Goal: Task Accomplishment & Management: Manage account settings

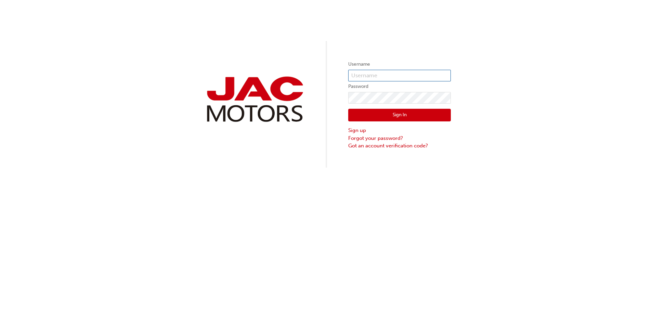
click at [387, 77] on input "text" at bounding box center [399, 76] width 103 height 12
type input "[PERSON_NAME][EMAIL_ADDRESS][DOMAIN_NAME]"
click button "Sign In" at bounding box center [399, 115] width 103 height 13
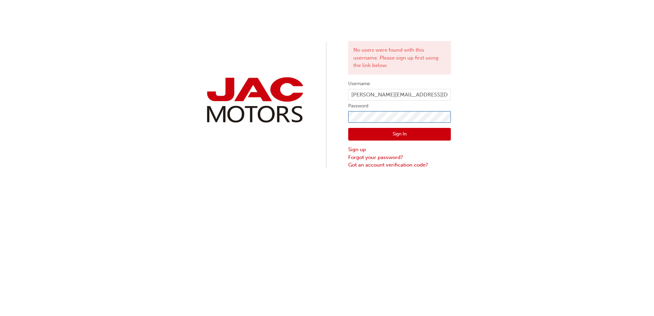
click at [267, 129] on div "No users were found with this username. Please sign up first using the link bel…" at bounding box center [327, 84] width 654 height 169
click button "Sign In" at bounding box center [399, 134] width 103 height 13
click at [336, 125] on div "No users were found with this username. Please sign up first using the link bel…" at bounding box center [327, 84] width 654 height 169
click button "Sign In" at bounding box center [399, 134] width 103 height 13
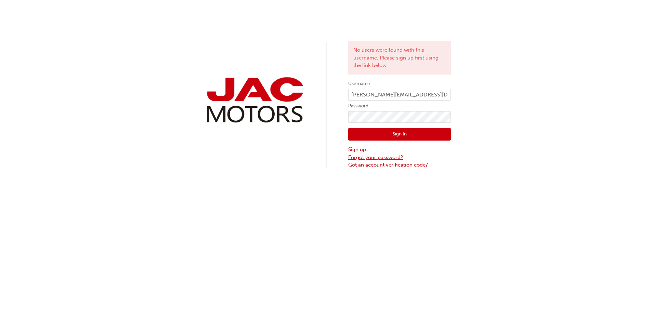
click at [354, 159] on link "Forgot your password?" at bounding box center [399, 158] width 103 height 8
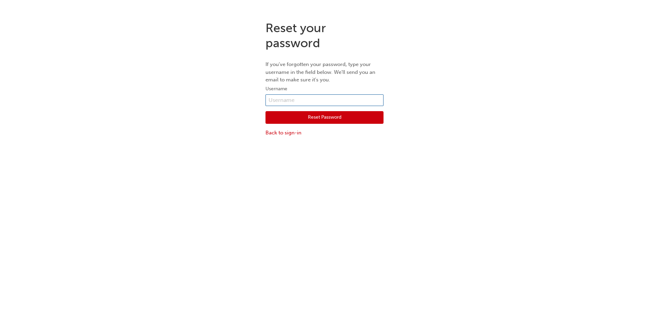
click at [305, 102] on input "text" at bounding box center [325, 100] width 118 height 12
type input "[PERSON_NAME][EMAIL_ADDRESS][DOMAIN_NAME]"
click at [290, 118] on button "Reset Password" at bounding box center [325, 117] width 118 height 13
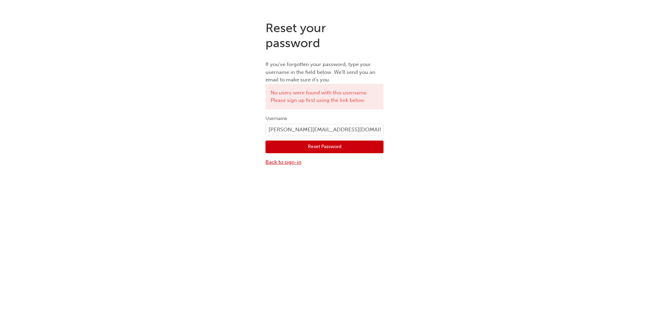
click at [269, 163] on link "Back to sign-in" at bounding box center [325, 162] width 118 height 8
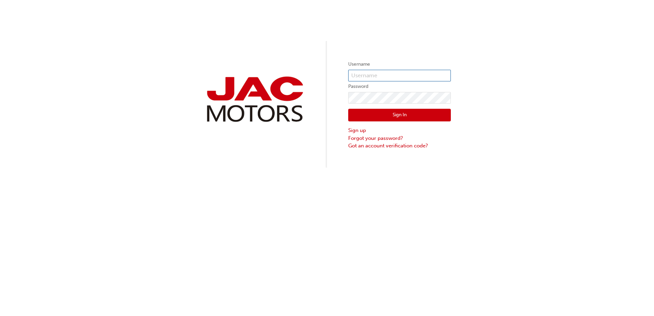
click at [384, 77] on input "text" at bounding box center [399, 76] width 103 height 12
type input "[PERSON_NAME].seckold"
click at [344, 92] on div "Username [PERSON_NAME].seckold Password Sign In Sign up Forgot your password? G…" at bounding box center [327, 84] width 654 height 168
click button "Sign In" at bounding box center [399, 115] width 103 height 13
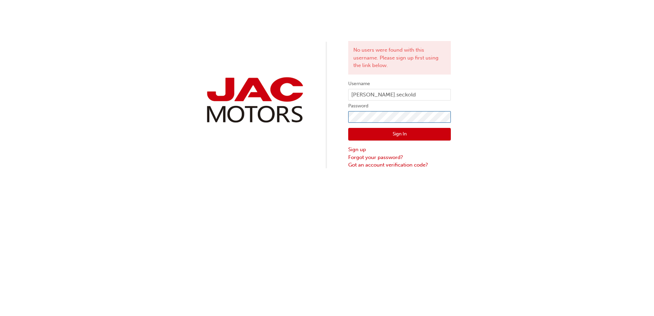
click at [179, 137] on div "No users were found with this username. Please sign up first using the link bel…" at bounding box center [327, 84] width 654 height 169
click button "Sign In" at bounding box center [399, 134] width 103 height 13
click at [243, 128] on div "No users were found with this username. Please sign up first using the link bel…" at bounding box center [327, 84] width 654 height 169
